Goal: Task Accomplishment & Management: Use online tool/utility

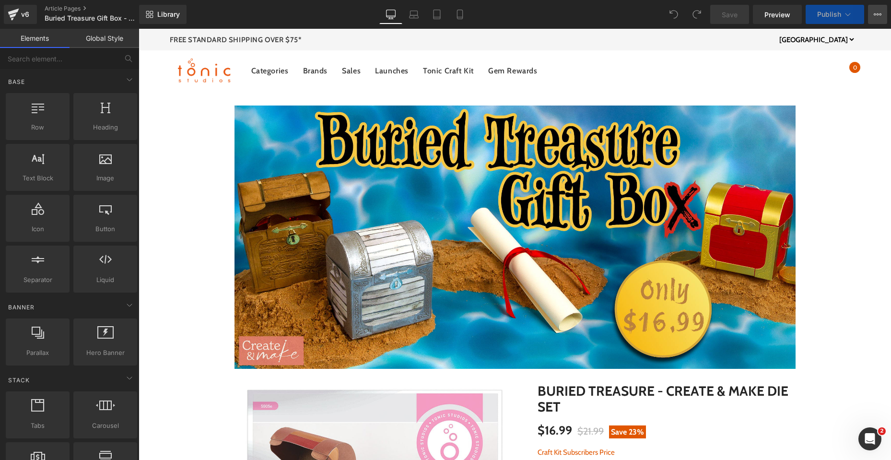
click at [874, 14] on icon at bounding box center [875, 14] width 2 height 2
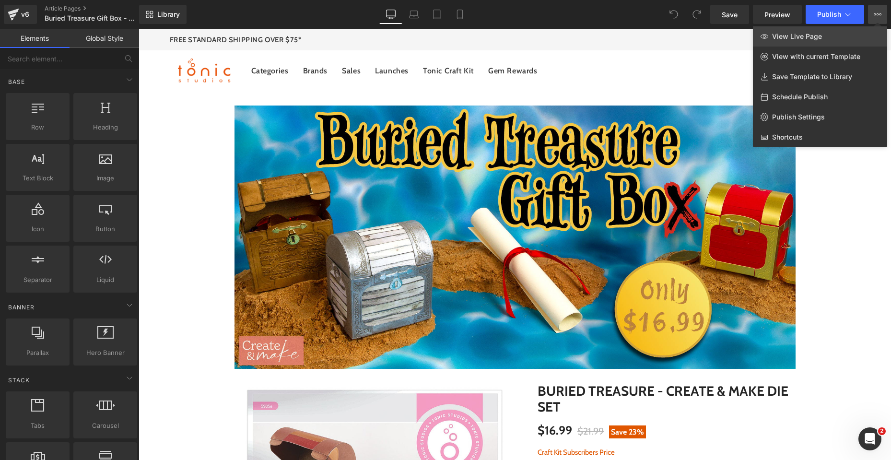
click at [803, 35] on span "View Live Page" at bounding box center [797, 36] width 50 height 9
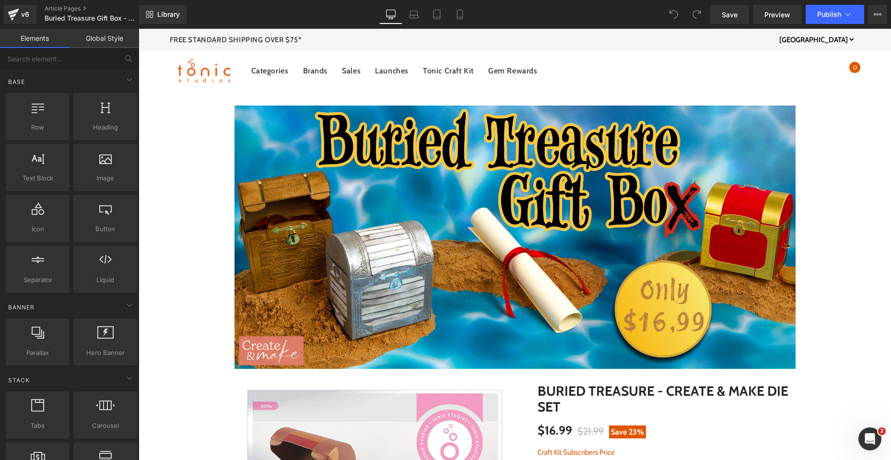
click at [730, 19] on span "Save" at bounding box center [730, 15] width 16 height 10
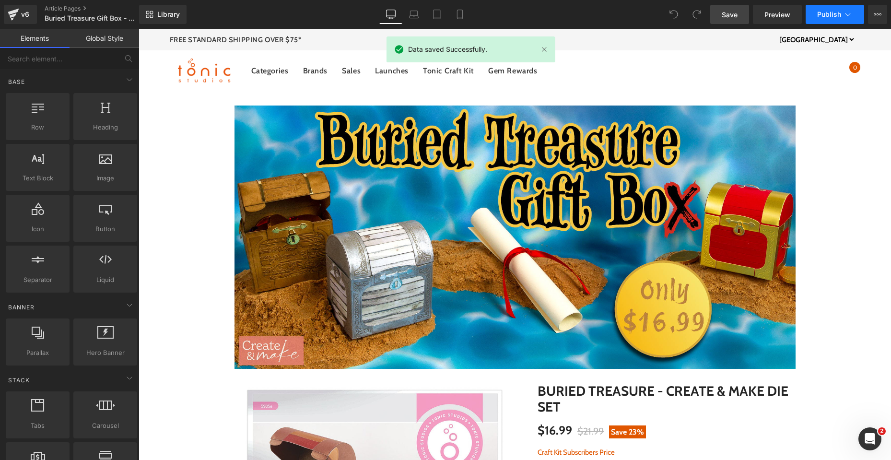
click at [823, 10] on button "Publish" at bounding box center [835, 14] width 59 height 19
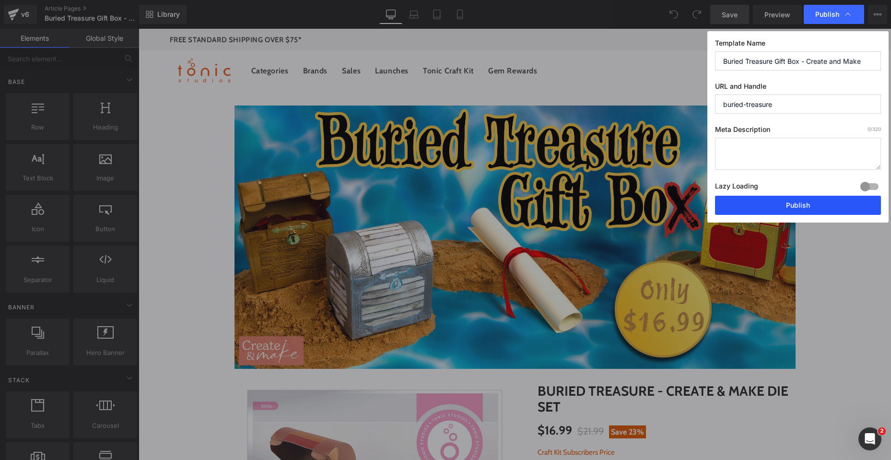
click at [791, 207] on button "Publish" at bounding box center [798, 205] width 166 height 19
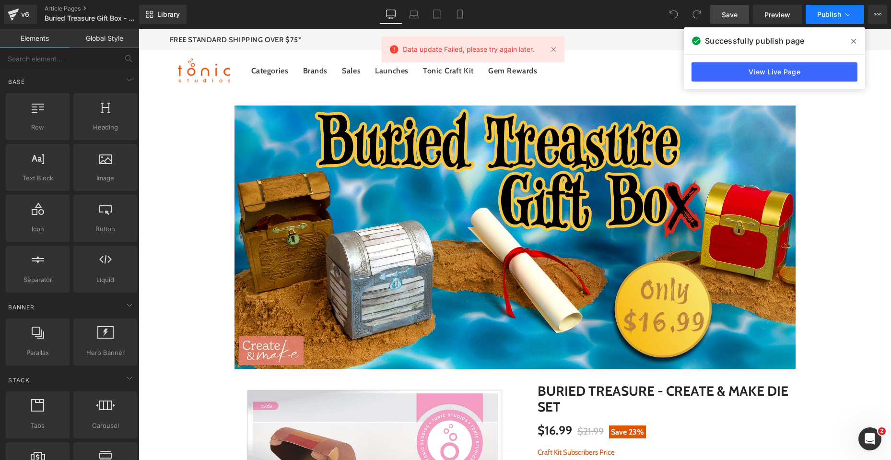
click at [834, 19] on button "Publish" at bounding box center [835, 14] width 59 height 19
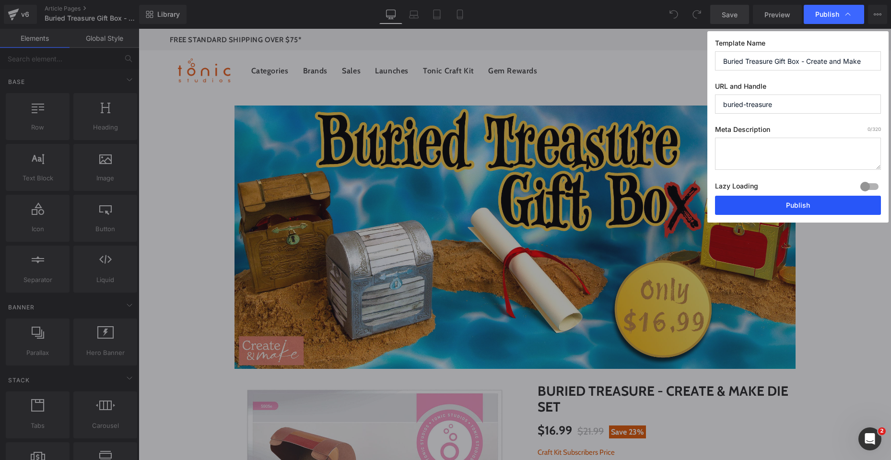
drag, startPoint x: 812, startPoint y: 203, endPoint x: 688, endPoint y: 175, distance: 126.9
click at [812, 203] on button "Publish" at bounding box center [798, 205] width 166 height 19
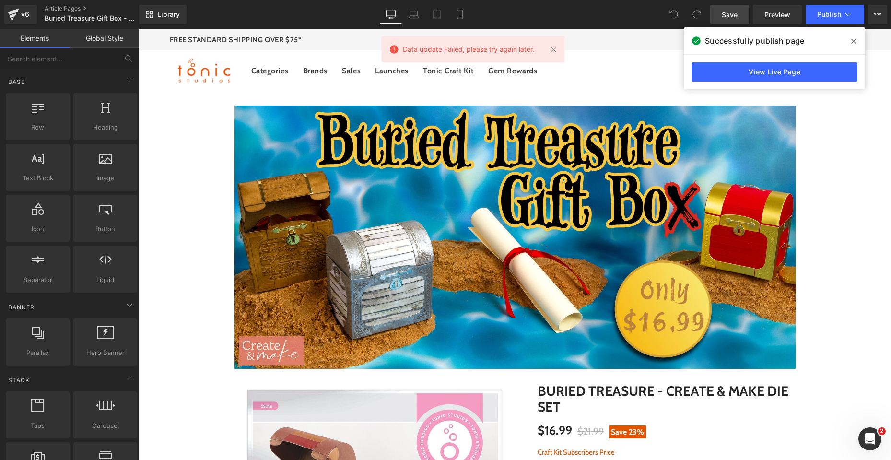
click at [855, 41] on icon at bounding box center [853, 41] width 5 height 5
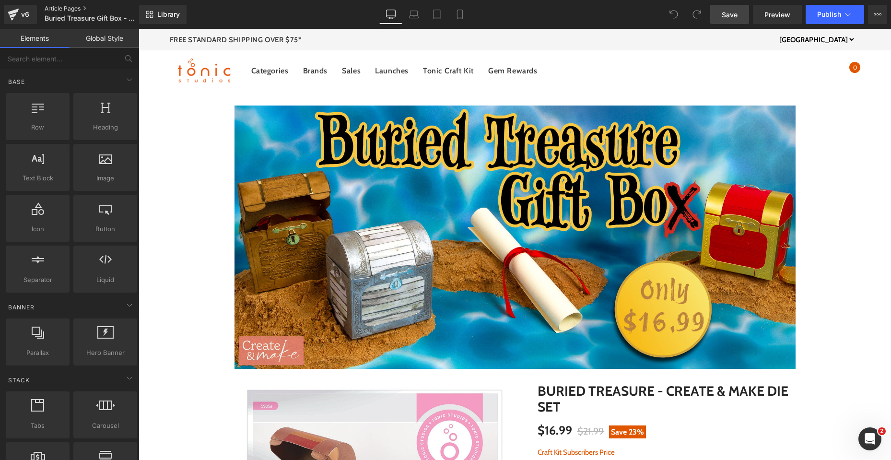
click at [72, 7] on link "Article Pages" at bounding box center [100, 9] width 110 height 8
drag, startPoint x: 720, startPoint y: 6, endPoint x: 744, endPoint y: 137, distance: 133.0
click at [720, 6] on link "Save" at bounding box center [729, 14] width 39 height 19
click at [68, 7] on link "Article Pages" at bounding box center [100, 9] width 110 height 8
